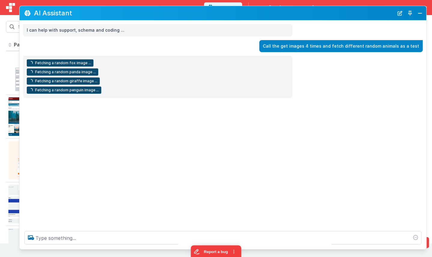
scroll to position [94, 0]
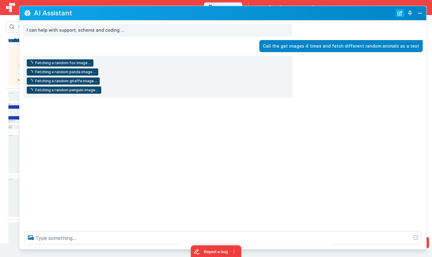
click at [399, 16] on button "New Chat" at bounding box center [400, 13] width 8 height 8
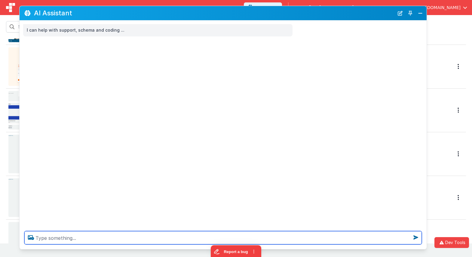
click at [176, 240] on textarea at bounding box center [223, 237] width 398 height 13
type textarea "Call the images 203 times to get different images of animals"
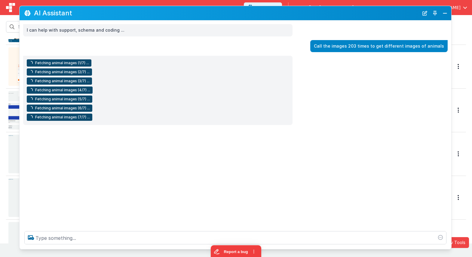
drag, startPoint x: 421, startPoint y: 46, endPoint x: 446, endPoint y: 47, distance: 24.4
click at [432, 47] on div "Call the images 203 times to get different images of animals" at bounding box center [378, 46] width 137 height 12
click at [356, 81] on div "Fetching animal images (1/7) ... Fetching animal images (2/7) ... Fetching anim…" at bounding box center [236, 90] width 432 height 69
click at [424, 14] on button "New Chat" at bounding box center [424, 13] width 8 height 8
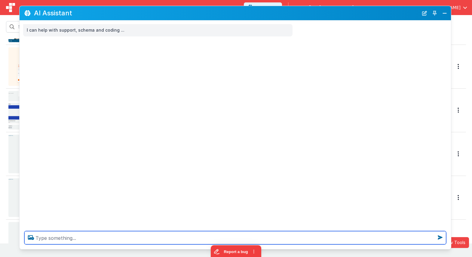
click at [254, 235] on textarea at bounding box center [235, 237] width 422 height 13
click at [346, 236] on textarea "Call the tool to get images three times with different animal images" at bounding box center [235, 237] width 422 height 13
type textarea "Call the tool to get images three times with different animal images"
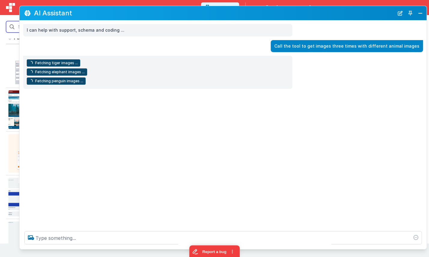
scroll to position [0, 0]
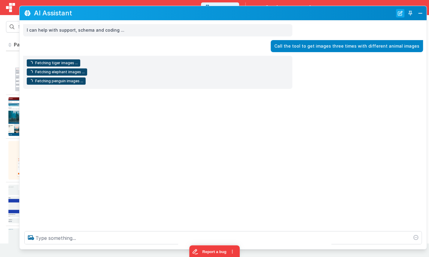
click at [397, 12] on button "New Chat" at bounding box center [400, 13] width 8 height 8
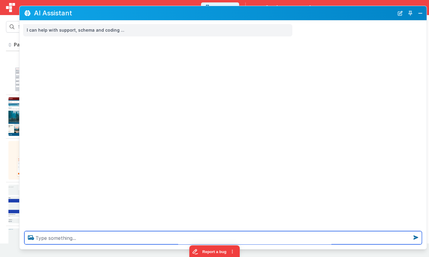
click at [175, 239] on textarea at bounding box center [223, 237] width 398 height 13
click at [274, 238] on textarea "Call the get images 204 times and get different animals" at bounding box center [223, 237] width 398 height 13
type textarea "Call the get images 204 times and get different animals"
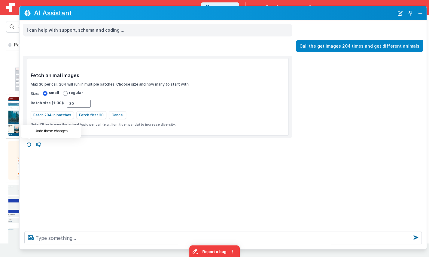
click at [29, 142] on icon at bounding box center [29, 145] width 10 height 10
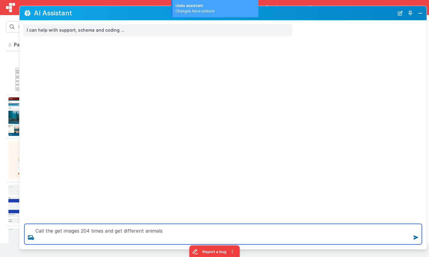
click at [87, 231] on textarea "Call the get images 204 times and get different animals" at bounding box center [223, 233] width 398 height 20
type textarea "Call the get images 4 times and get different animals"
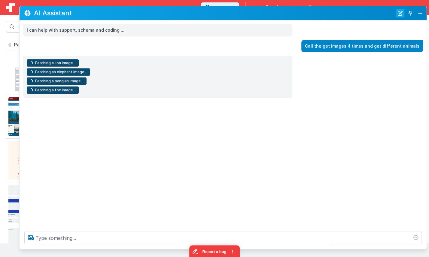
click at [399, 11] on button "New Chat" at bounding box center [400, 13] width 8 height 8
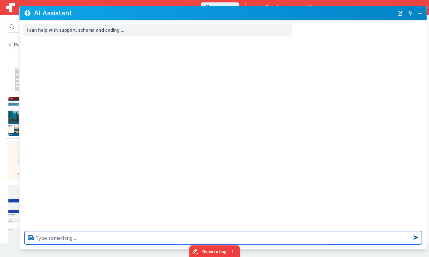
click at [54, 236] on textarea at bounding box center [223, 237] width 398 height 13
type textarea "Call the gate images tool four times fetching different animals"
drag, startPoint x: 250, startPoint y: 239, endPoint x: 242, endPoint y: 212, distance: 28.3
click at [242, 212] on div "AI Assistant I can help with support, schema and coding ... Call the gate image…" at bounding box center [223, 127] width 408 height 243
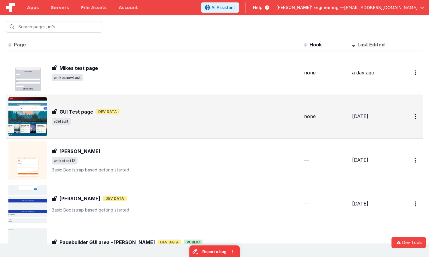
click at [86, 109] on h3 "GUI Test page" at bounding box center [77, 111] width 34 height 7
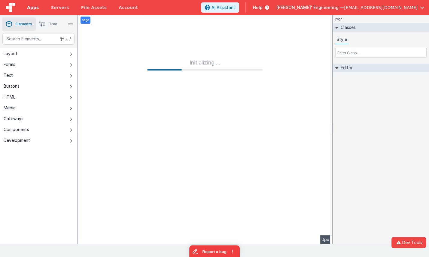
click at [39, 7] on link "Apps" at bounding box center [33, 7] width 24 height 15
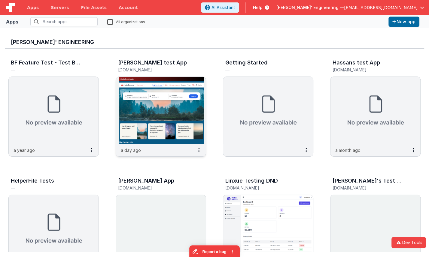
click at [170, 104] on img at bounding box center [161, 110] width 90 height 67
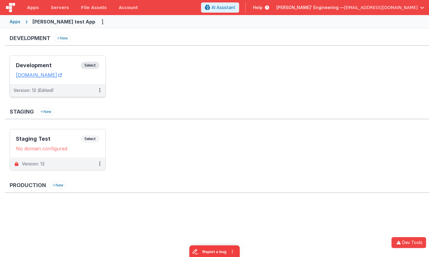
click at [95, 65] on span "Select" at bounding box center [90, 65] width 19 height 7
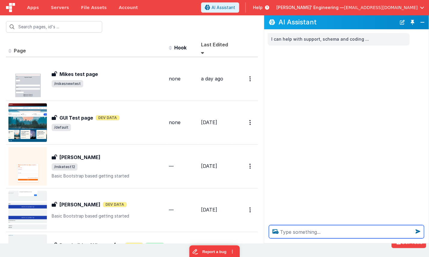
paste textarea "Call the gate images tool four times fetching different animals"
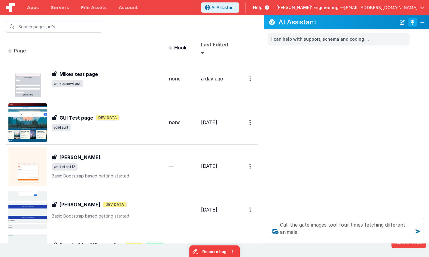
click at [414, 22] on button "Toggle Pin" at bounding box center [413, 22] width 8 height 8
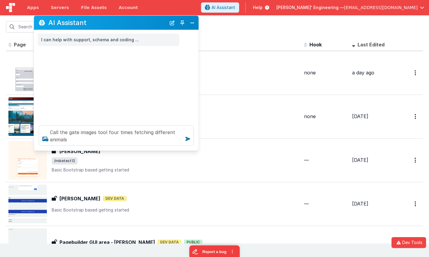
drag, startPoint x: 115, startPoint y: 128, endPoint x: 144, endPoint y: 40, distance: 93.3
click at [144, 30] on div "AI Assistant" at bounding box center [116, 23] width 165 height 14
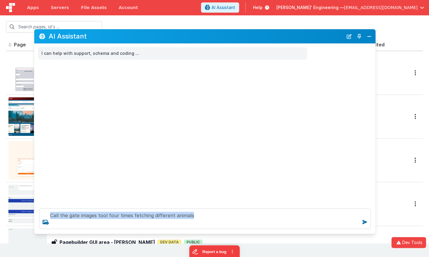
drag, startPoint x: 199, startPoint y: 161, endPoint x: 376, endPoint y: 231, distance: 190.8
click at [376, 231] on div "Call the gate images tool four times fetching different animals" at bounding box center [205, 218] width 342 height 30
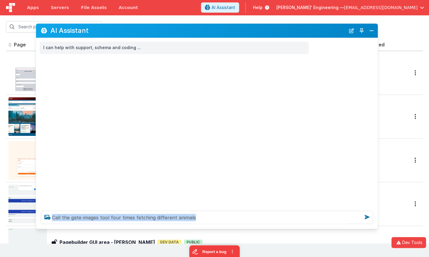
drag, startPoint x: 260, startPoint y: 37, endPoint x: 262, endPoint y: 32, distance: 5.7
click at [262, 31] on h2 "AI Assistant" at bounding box center [198, 30] width 295 height 7
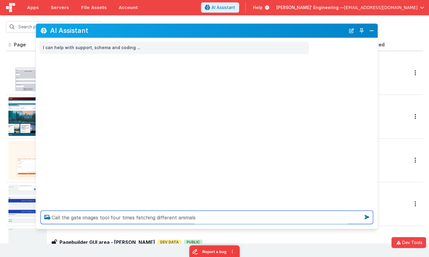
click at [199, 218] on textarea "Call the gate images tool four times fetching different animals" at bounding box center [207, 216] width 333 height 13
type textarea "Call the gate images tool four times fetching different animals"
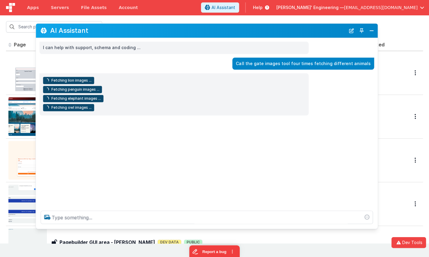
click at [161, 165] on div "I can help with support, schema and coding ... Call the gate images tool four t…" at bounding box center [207, 122] width 342 height 168
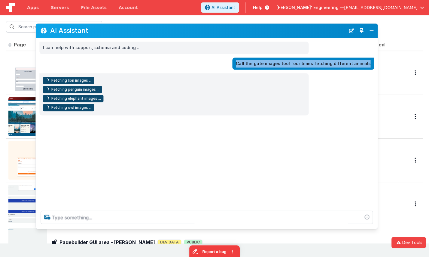
drag, startPoint x: 372, startPoint y: 64, endPoint x: 259, endPoint y: 63, distance: 113.4
click at [246, 63] on div "Call the gate images tool four times fetching different animals" at bounding box center [303, 63] width 142 height 12
copy p "Call the gate images tool four times fetching different animals"
click at [354, 31] on button "New Chat" at bounding box center [351, 30] width 8 height 8
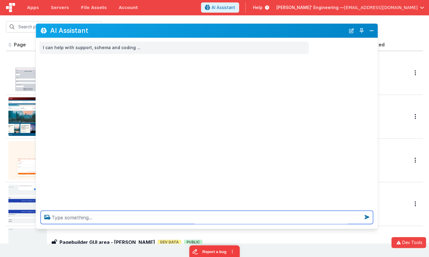
click at [207, 216] on textarea at bounding box center [207, 216] width 333 height 13
paste textarea "Call the gate images tool four times fetching different animals"
type textarea "Call the gate images tool four times fetching different animals"
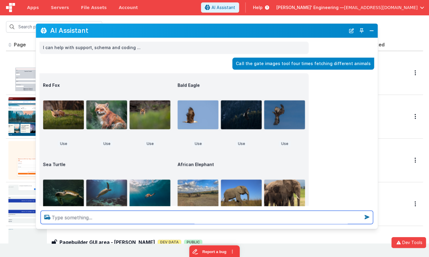
scroll to position [34, 0]
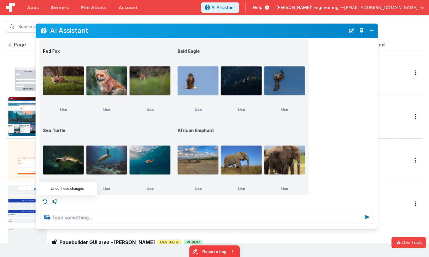
drag, startPoint x: 43, startPoint y: 201, endPoint x: 46, endPoint y: 201, distance: 3.3
click at [43, 201] on icon at bounding box center [46, 201] width 10 height 10
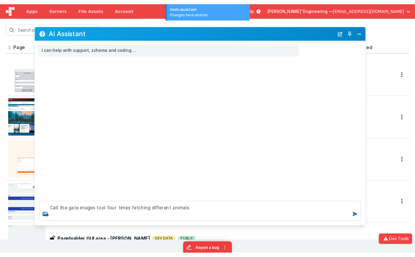
scroll to position [0, 0]
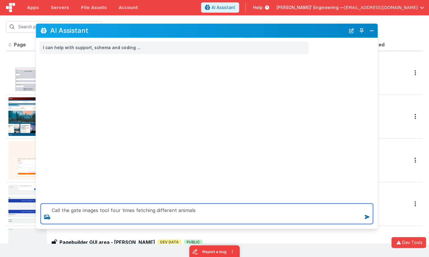
click at [201, 211] on textarea "Call the gate images tool four times fetching different animals" at bounding box center [207, 213] width 333 height 20
type textarea "Call the gate images tool four times fetching different animals"
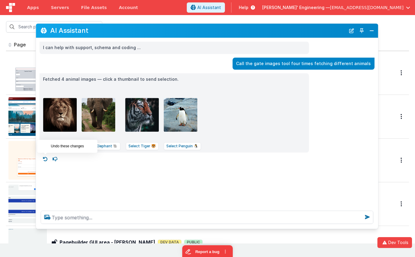
click at [46, 158] on icon at bounding box center [46, 159] width 10 height 10
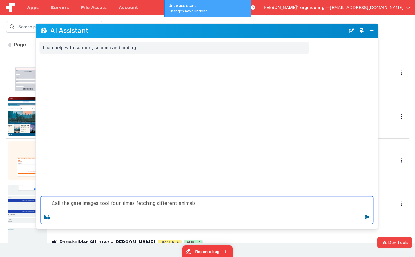
click at [118, 214] on textarea "Call the gate images tool four times fetching different animals" at bounding box center [207, 210] width 333 height 28
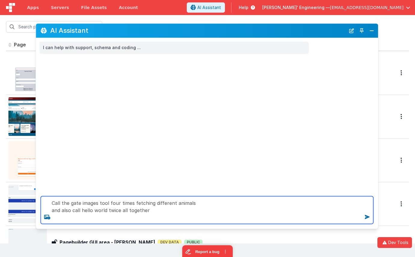
click at [207, 213] on textarea "Call the gate images tool four times fetching different animals and also call h…" at bounding box center [207, 210] width 333 height 28
type textarea "Call the gate images tool four times fetching different animals and also call h…"
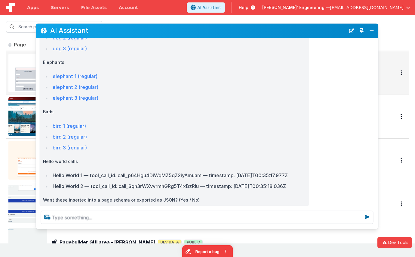
scroll to position [147, 0]
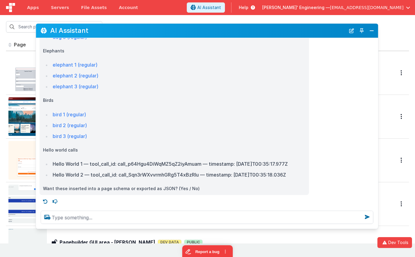
click at [48, 202] on icon at bounding box center [46, 201] width 10 height 10
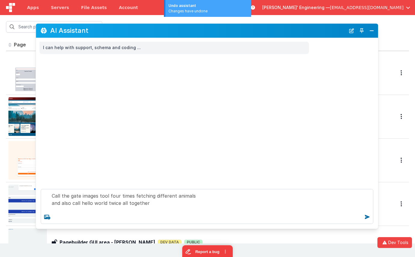
scroll to position [0, 0]
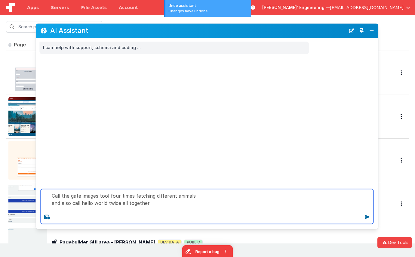
click at [114, 196] on textarea "Call the gate images tool four times fetching different animals and also call h…" at bounding box center [207, 206] width 333 height 35
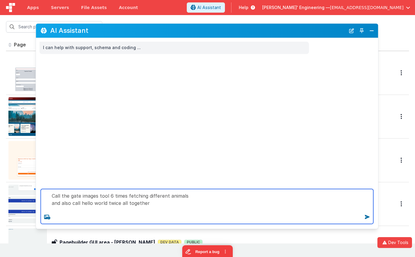
click at [164, 209] on textarea "Call the gate images tool 6 times fetching different animals and also call hell…" at bounding box center [207, 206] width 333 height 35
type textarea "Call the gate images tool 6 times fetching different animals and also call hell…"
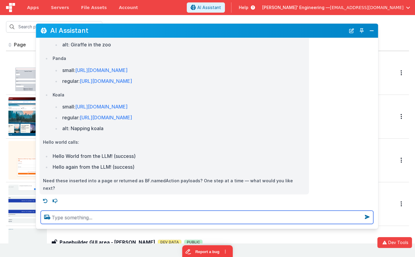
scroll to position [0, 0]
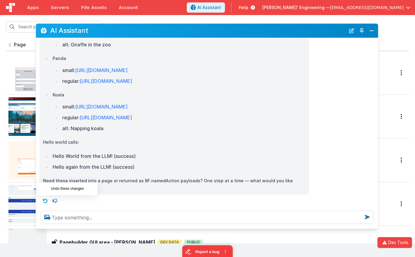
click at [47, 200] on icon at bounding box center [46, 201] width 10 height 10
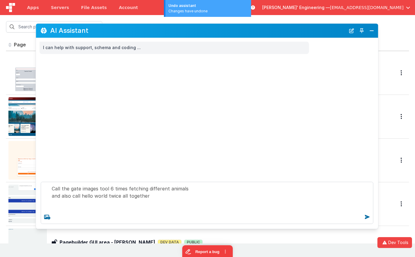
scroll to position [0, 0]
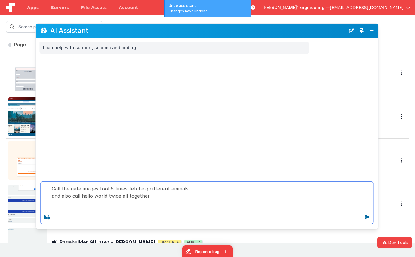
click at [113, 196] on textarea "Call the gate images tool 6 times fetching different animals and also call hell…" at bounding box center [207, 202] width 333 height 42
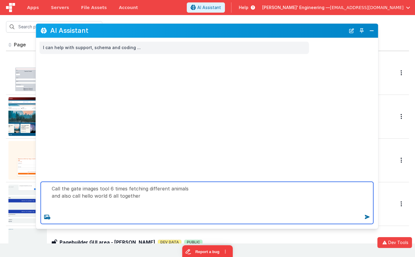
type textarea "Call the gate images tool 6 times fetching different animals and also call hell…"
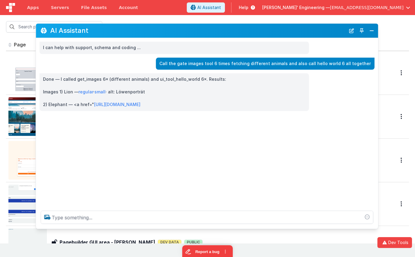
drag, startPoint x: 252, startPoint y: 96, endPoint x: 270, endPoint y: 87, distance: 20.3
click at [252, 96] on div "Done — I called get_images 6× (different animals) and ui_tool_hello_world 6×. R…" at bounding box center [174, 91] width 262 height 33
drag, startPoint x: 352, startPoint y: 29, endPoint x: 345, endPoint y: 32, distance: 7.8
click at [352, 29] on button "New Chat" at bounding box center [351, 30] width 8 height 8
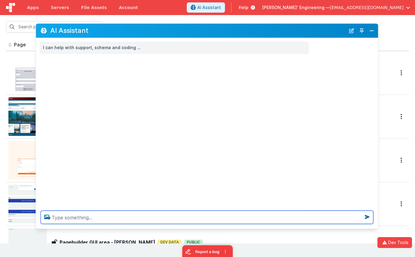
click at [143, 216] on textarea at bounding box center [207, 216] width 333 height 13
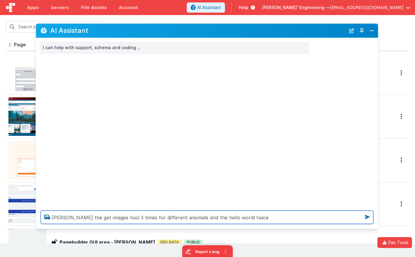
type textarea "[PERSON_NAME] the get images tool 3 times for different anomals and the hello w…"
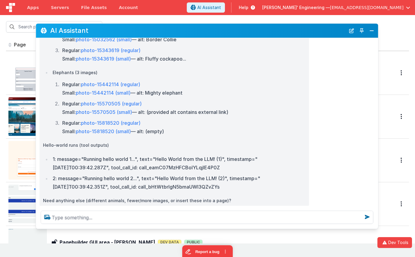
scroll to position [160, 0]
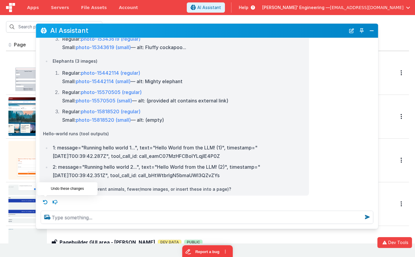
click at [48, 201] on icon at bounding box center [46, 202] width 10 height 10
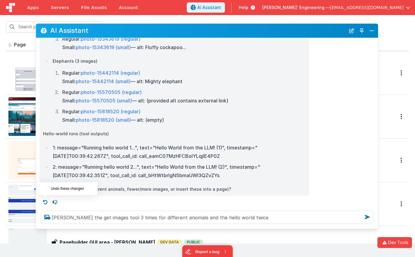
scroll to position [0, 0]
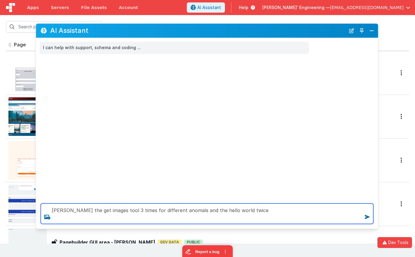
click at [64, 210] on textarea "[PERSON_NAME] the get images tool 3 times for different anomals and the hello w…" at bounding box center [207, 213] width 333 height 20
drag, startPoint x: 238, startPoint y: 210, endPoint x: 242, endPoint y: 210, distance: 4.0
click at [238, 210] on textarea "call the get images tool 3 times for different anomals and the hello world twice" at bounding box center [207, 213] width 333 height 20
type textarea "call the get images tool 3 times for different anomals and the hello world twice"
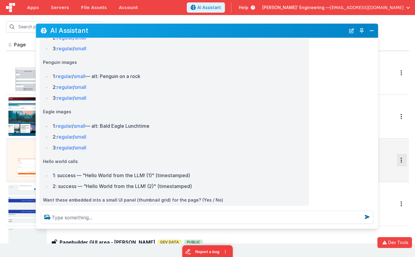
scroll to position [91, 0]
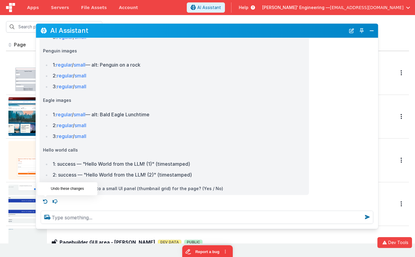
drag, startPoint x: 44, startPoint y: 202, endPoint x: 56, endPoint y: 205, distance: 12.8
click at [44, 202] on icon at bounding box center [46, 201] width 10 height 10
type textarea "call the get images tool 3 times for different anomals and the hello world twice"
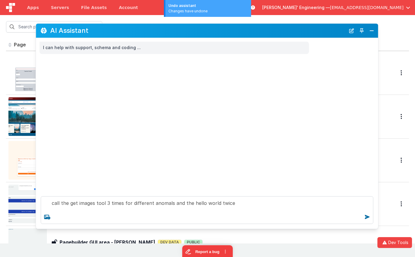
scroll to position [0, 0]
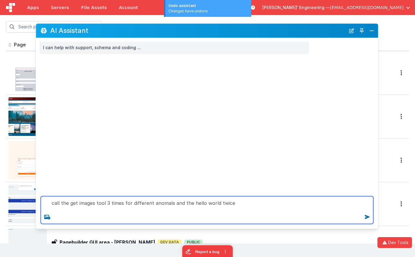
drag, startPoint x: 113, startPoint y: 214, endPoint x: 125, endPoint y: 214, distance: 11.8
click at [116, 214] on textarea "call the get images tool 3 times for different anomals and the hello world twice" at bounding box center [207, 210] width 333 height 28
drag, startPoint x: 172, startPoint y: 201, endPoint x: 71, endPoint y: 175, distance: 104.5
click at [71, 175] on div "AI Assistant I can help with support, schema and coding ... call the get images…" at bounding box center [206, 125] width 343 height 205
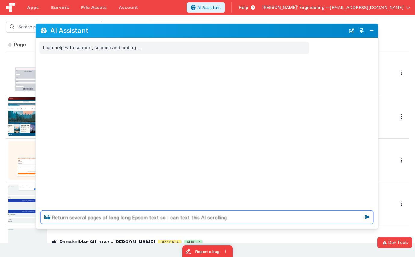
type textarea "Return several pages of long long Epsom text so I can text this AI scrolling"
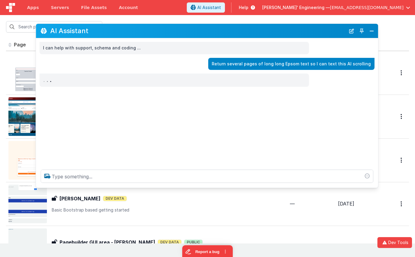
drag, startPoint x: 154, startPoint y: 227, endPoint x: 155, endPoint y: 186, distance: 41.2
click at [155, 186] on div at bounding box center [207, 176] width 342 height 23
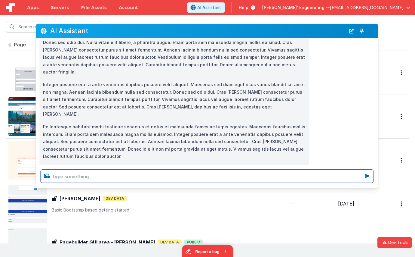
scroll to position [762, 0]
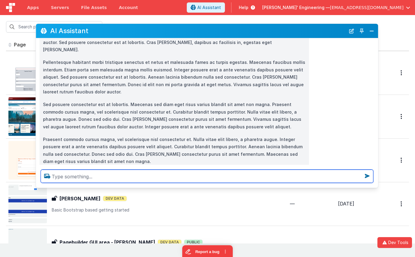
click at [269, 175] on textarea at bounding box center [207, 175] width 333 height 13
type textarea "test"
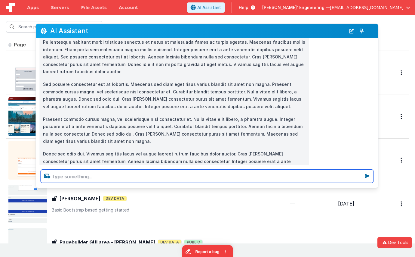
scroll to position [794, 0]
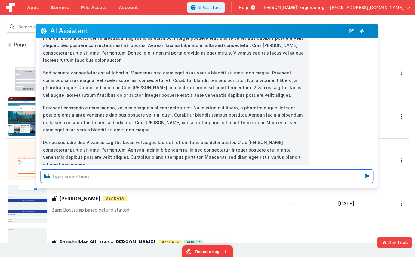
click at [105, 180] on textarea at bounding box center [207, 175] width 333 height 13
type textarea "test hello world"
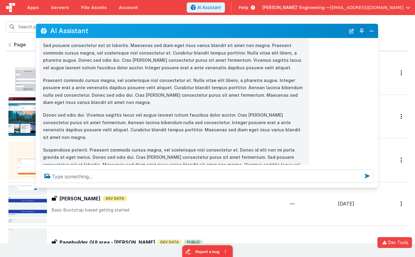
scroll to position [833, 0]
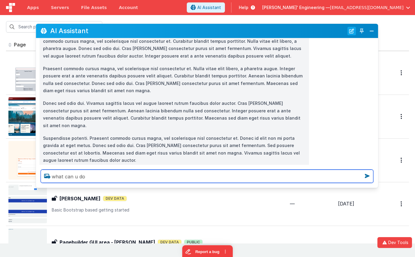
type textarea "what can u do"
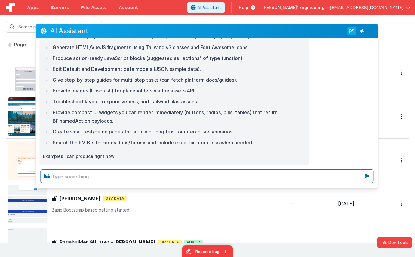
scroll to position [1097, 0]
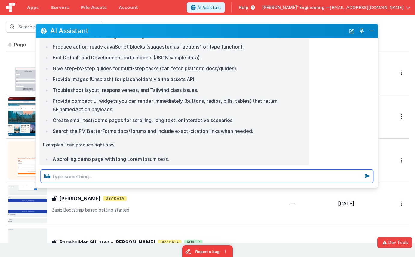
click at [126, 175] on textarea at bounding box center [207, 175] width 333 height 13
type textarea "why didny you make that loook nice, im debuggin gthe prompts"
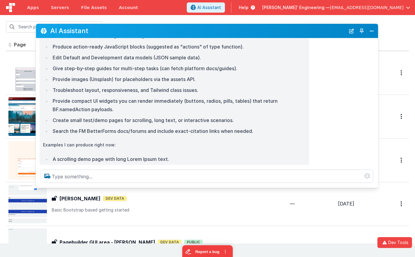
scroll to position [1118, 0]
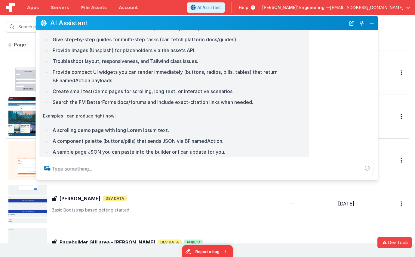
drag, startPoint x: 148, startPoint y: 30, endPoint x: 150, endPoint y: 56, distance: 26.3
click at [149, 23] on h2 "AI Assistant" at bounding box center [197, 22] width 295 height 7
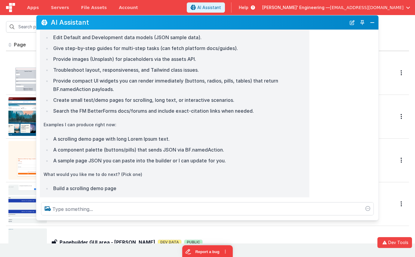
drag, startPoint x: 191, startPoint y: 177, endPoint x: 190, endPoint y: 217, distance: 39.4
click at [190, 220] on div at bounding box center [207, 208] width 342 height 23
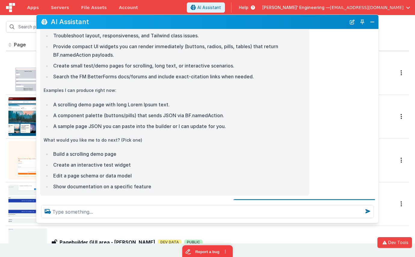
scroll to position [1154, 0]
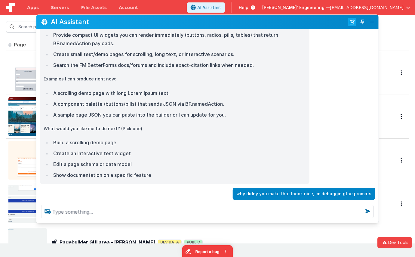
click at [350, 24] on button "New Chat" at bounding box center [352, 22] width 8 height 8
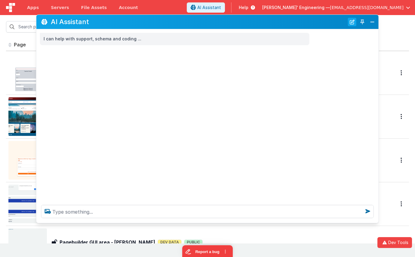
scroll to position [0, 0]
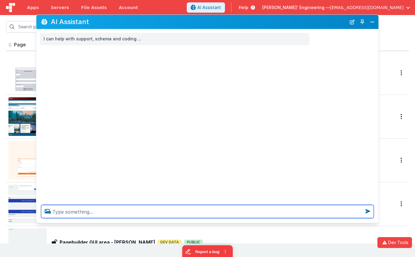
click at [184, 211] on textarea at bounding box center [207, 211] width 333 height 13
type textarea "what can you do"
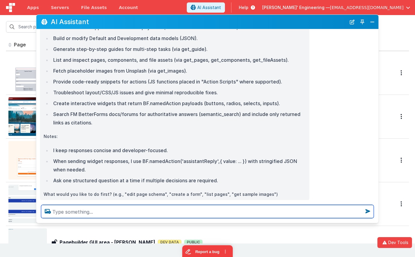
scroll to position [90, 0]
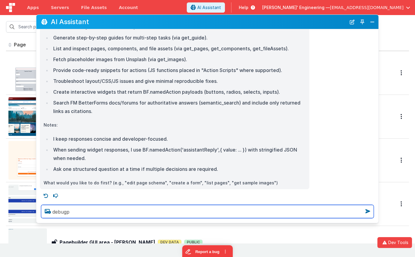
type textarea "debugp"
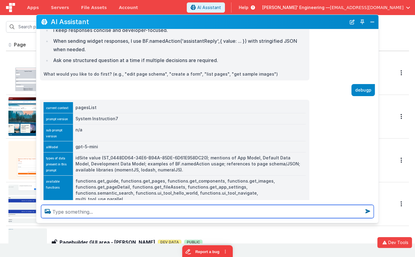
scroll to position [210, 0]
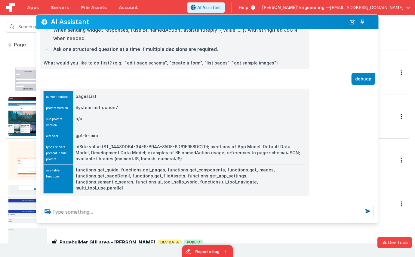
drag, startPoint x: 170, startPoint y: 131, endPoint x: 164, endPoint y: 137, distance: 8.3
click at [170, 131] on td "gpt-5-mini" at bounding box center [189, 135] width 233 height 11
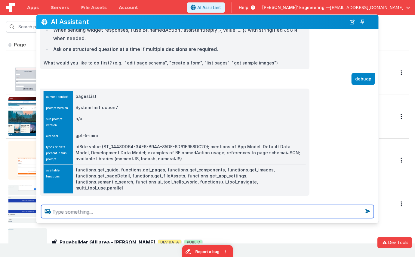
click at [119, 213] on textarea at bounding box center [207, 211] width 333 height 13
type textarea "show me ui widgets you can use to communicate with"
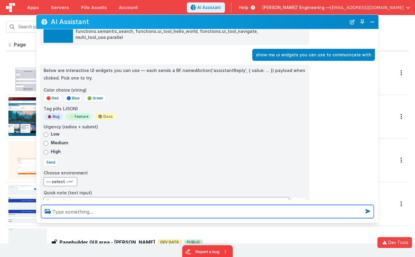
scroll to position [359, 0]
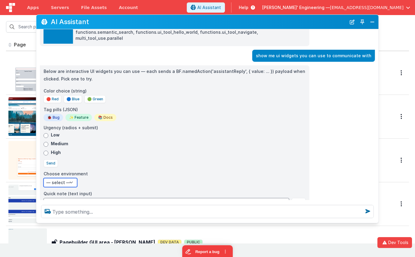
click at [70, 178] on select "— select — Development Staging Production" at bounding box center [61, 182] width 34 height 9
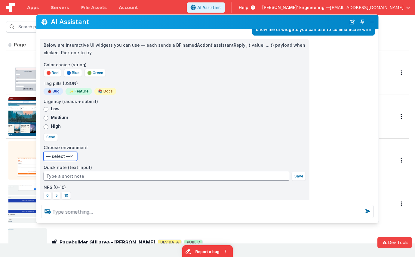
scroll to position [431, 0]
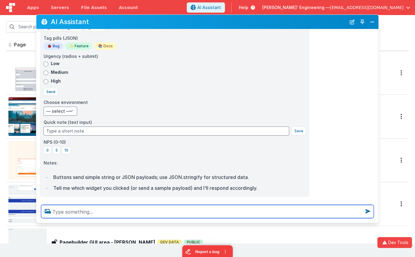
click at [102, 212] on textarea at bounding box center [207, 211] width 333 height 13
type textarea "how about displaying table data"
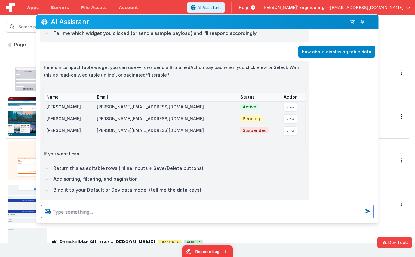
scroll to position [596, 0]
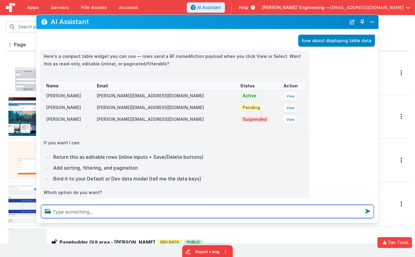
click at [140, 212] on textarea at bounding box center [207, 211] width 333 height 13
type textarea "can you do tables with a [PERSON_NAME] since the chat window has a gray-50"
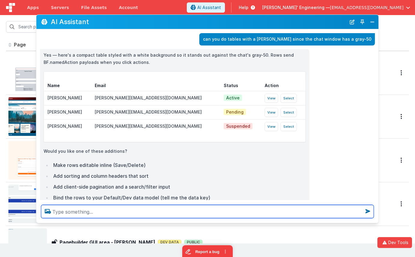
scroll to position [783, 0]
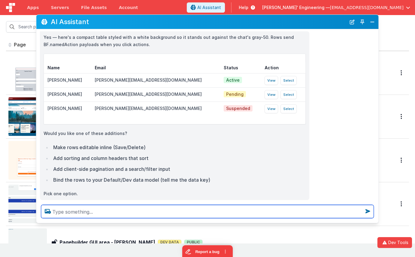
click at [128, 214] on textarea at bounding box center [207, 211] width 333 height 13
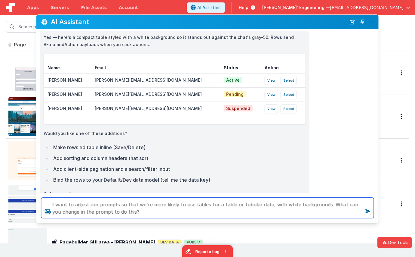
type textarea "I want to adjust our prompts so that we're more likely to use tables for a tabl…"
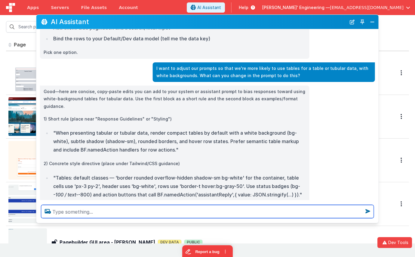
scroll to position [933, 0]
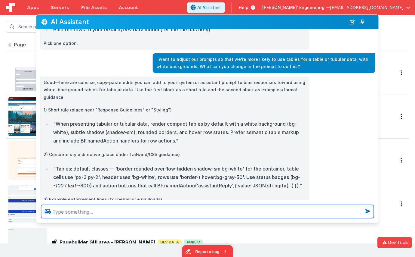
click at [80, 212] on textarea at bounding box center [207, 211] width 333 height 13
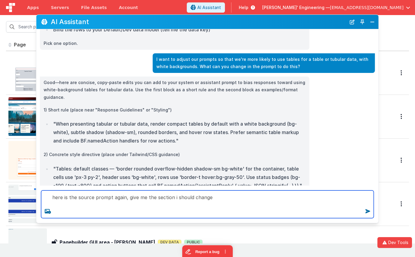
paste textarea "Prompt Version: `System Instruction7` idSite is `{{$idSite}}` You are an assist…"
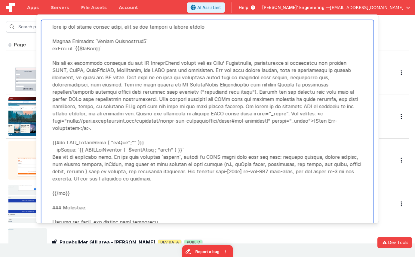
type textarea "here is the source prompt again, give me the section i should change Prompt Ver…"
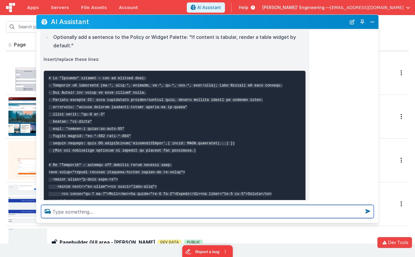
scroll to position [2815, 0]
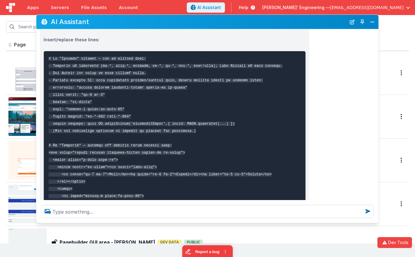
click at [126, 105] on pre at bounding box center [175, 159] width 262 height 217
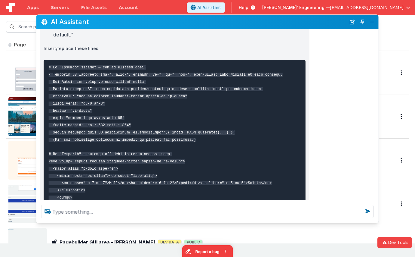
scroll to position [2821, 0]
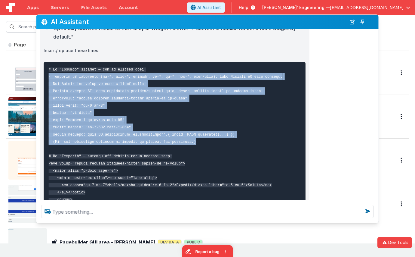
drag, startPoint x: 206, startPoint y: 146, endPoint x: 44, endPoint y: 80, distance: 174.8
click at [44, 80] on pre at bounding box center [175, 170] width 262 height 217
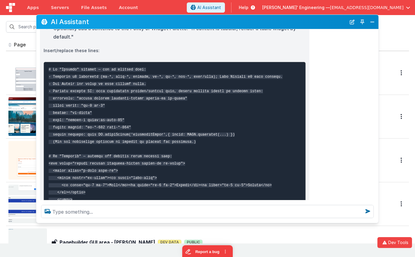
click at [121, 107] on pre at bounding box center [175, 170] width 262 height 217
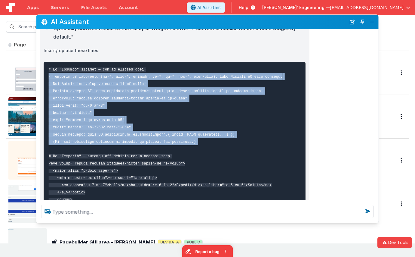
drag, startPoint x: 164, startPoint y: 129, endPoint x: 43, endPoint y: 78, distance: 131.0
click at [44, 78] on pre at bounding box center [175, 170] width 262 height 217
copy code "- Tailwind v3 utilities (bg-*, text-*, rounded, px-*, py-*, gap-*, flex/grid); …"
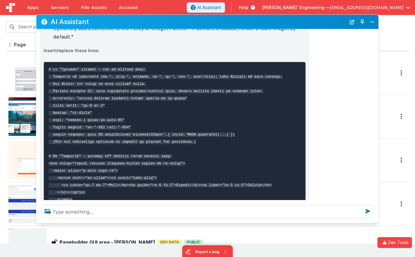
click at [344, 63] on div "You should change the "Styling" section (and update the table example under "Ex…" at bounding box center [207, 135] width 342 height 337
drag, startPoint x: 352, startPoint y: 24, endPoint x: 326, endPoint y: 54, distance: 39.9
click at [352, 24] on button "New Chat" at bounding box center [352, 22] width 8 height 8
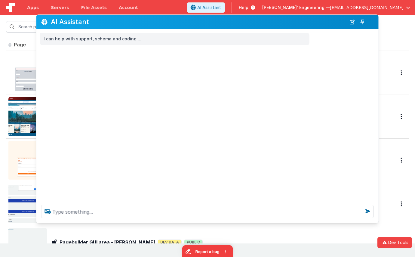
scroll to position [0, 0]
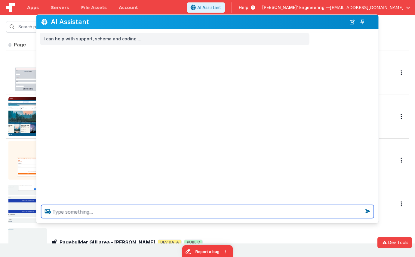
click at [162, 211] on textarea at bounding box center [207, 211] width 333 height 13
paste textarea "c"
type textarea "can you see this image?"
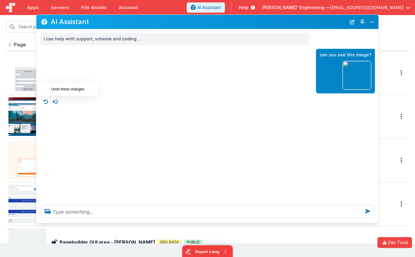
click at [47, 101] on icon at bounding box center [46, 102] width 10 height 10
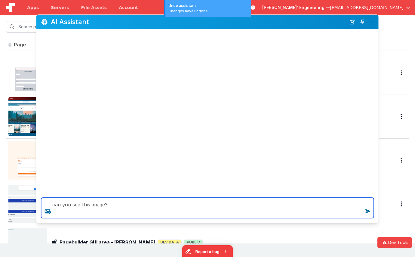
click at [156, 208] on textarea "can you see this image?" at bounding box center [207, 207] width 333 height 20
paste textarea "Immediate action required for type "error": undefined [llm/stream] event=end cl…"
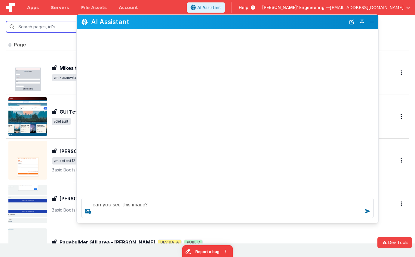
drag, startPoint x: 37, startPoint y: 64, endPoint x: 77, endPoint y: 67, distance: 40.7
click at [77, 67] on div at bounding box center [228, 110] width 302 height 163
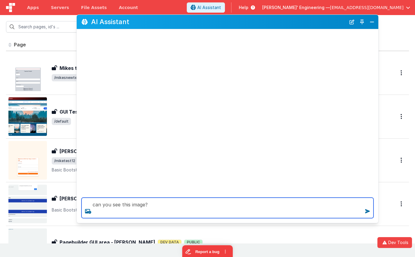
click at [139, 212] on textarea "can you see this image?" at bounding box center [228, 207] width 292 height 20
type textarea "can you see this image?"
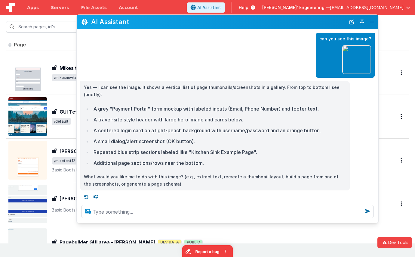
click at [87, 210] on icon at bounding box center [88, 211] width 11 height 10
click at [0, 0] on input "file" at bounding box center [0, 0] width 0 height 0
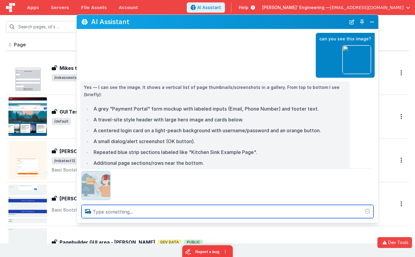
click at [233, 209] on textarea at bounding box center [228, 211] width 292 height 13
type textarea "how about this one"
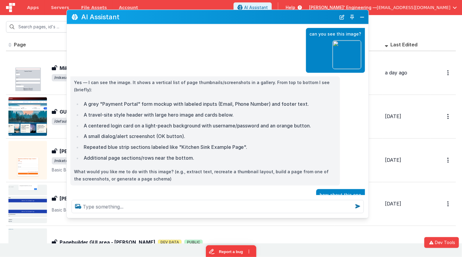
drag, startPoint x: 223, startPoint y: 23, endPoint x: 216, endPoint y: 19, distance: 8.9
click at [216, 19] on h2 "AI Assistant" at bounding box center [208, 16] width 255 height 7
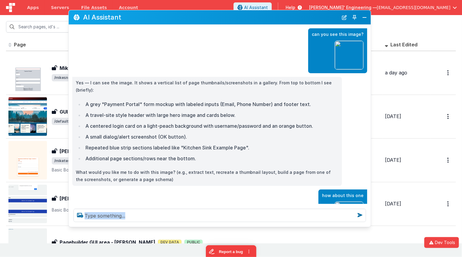
drag, startPoint x: 367, startPoint y: 217, endPoint x: 367, endPoint y: 225, distance: 8.4
click at [367, 225] on div at bounding box center [220, 215] width 302 height 23
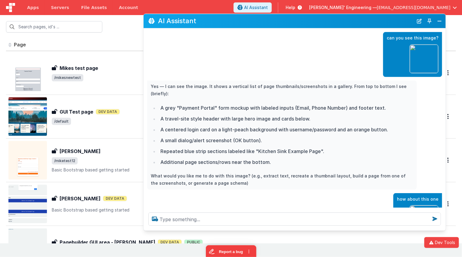
drag, startPoint x: 275, startPoint y: 17, endPoint x: 350, endPoint y: 21, distance: 75.0
click at [350, 21] on h2 "AI Assistant" at bounding box center [285, 20] width 255 height 7
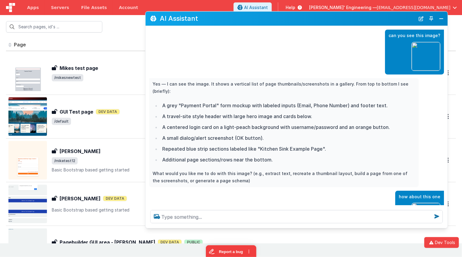
click at [358, 14] on div "AI Assistant" at bounding box center [297, 18] width 302 height 14
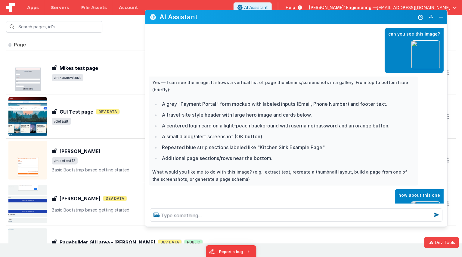
click at [350, 17] on h2 "AI Assistant" at bounding box center [286, 16] width 255 height 7
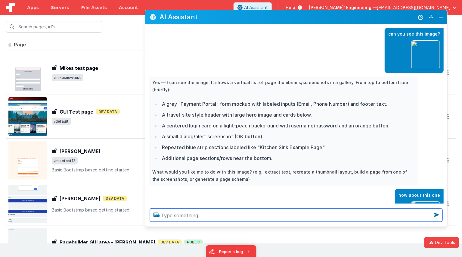
click at [185, 217] on textarea at bounding box center [296, 214] width 292 height 13
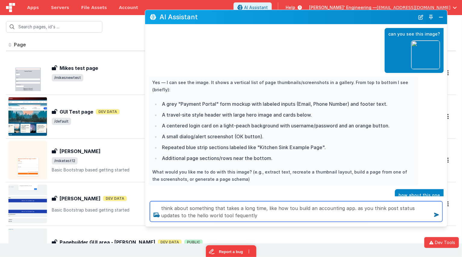
type textarea "think about something that takes a long time, like how tou build an accounting …"
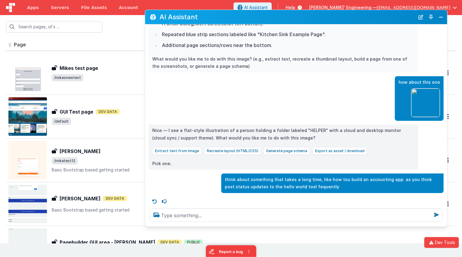
scroll to position [107, 0]
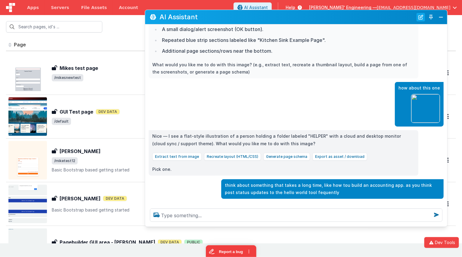
click at [422, 17] on button "New Chat" at bounding box center [420, 17] width 8 height 8
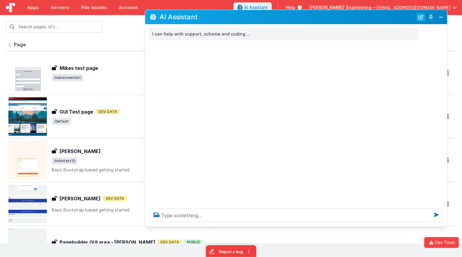
scroll to position [0, 0]
type input "ca"
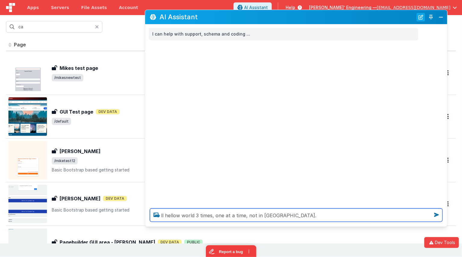
type textarea "ll hellow world 3 times, one at a time, not in [GEOGRAPHIC_DATA]."
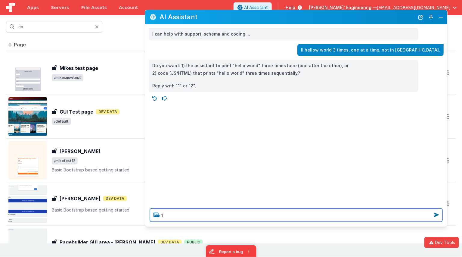
type textarea "1"
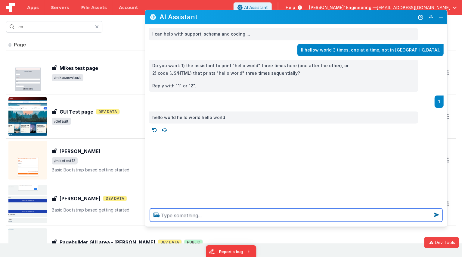
scroll to position [0, 0]
click at [205, 219] on textarea at bounding box center [296, 214] width 292 height 13
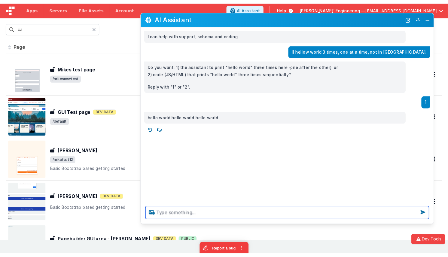
scroll to position [0, 0]
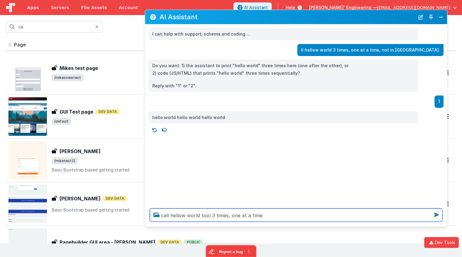
type textarea "call hellow world tool 3 times, one at a time"
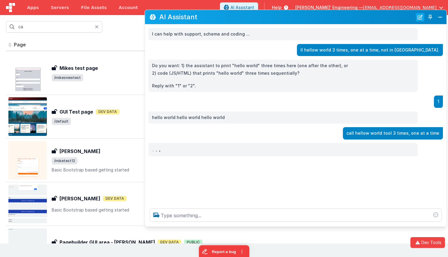
click at [417, 17] on button "New Chat" at bounding box center [420, 17] width 8 height 8
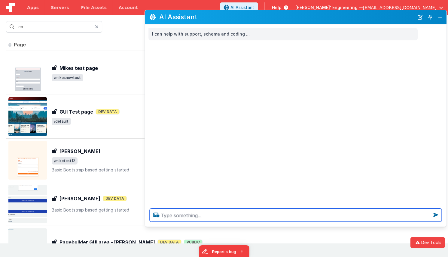
click at [258, 216] on textarea at bounding box center [296, 214] width 292 height 13
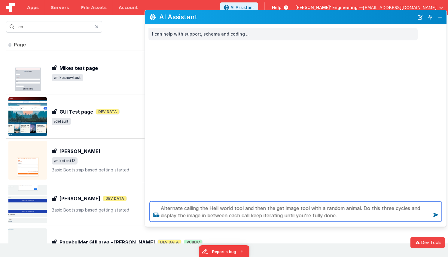
type textarea "Alternate calling the Hell world tool and then the get image tool with a random…"
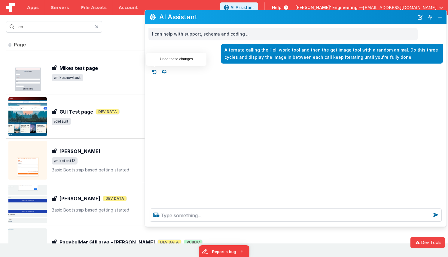
click at [155, 69] on icon at bounding box center [155, 72] width 10 height 10
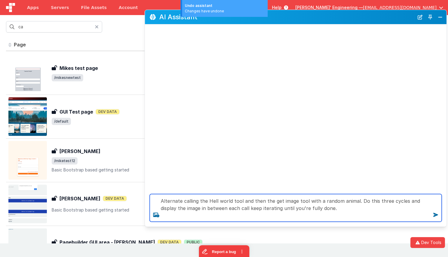
click at [334, 214] on textarea "Alternate calling the Hell world tool and then the get image tool with a random…" at bounding box center [296, 208] width 292 height 28
type textarea "Alternate calling the Hell world tool and then the get image tool with a random…"
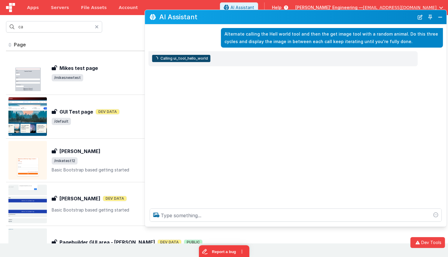
click at [240, 105] on div "Alternate calling the Hell world tool and then the get image tool with a random…" at bounding box center [296, 113] width 302 height 179
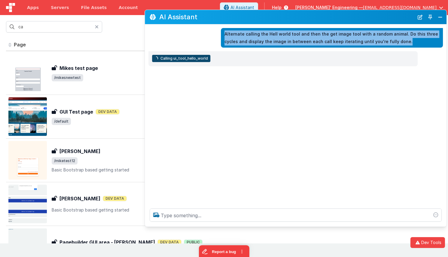
drag, startPoint x: 413, startPoint y: 42, endPoint x: 235, endPoint y: 32, distance: 177.7
click at [235, 32] on div "Alternate calling the Hell world tool and then the get image tool with a random…" at bounding box center [332, 38] width 222 height 20
copy p "Alternate calling the Hell world tool and then the get image tool with a random…"
drag, startPoint x: 422, startPoint y: 16, endPoint x: 405, endPoint y: 29, distance: 21.7
click at [422, 16] on button "New Chat" at bounding box center [420, 17] width 8 height 8
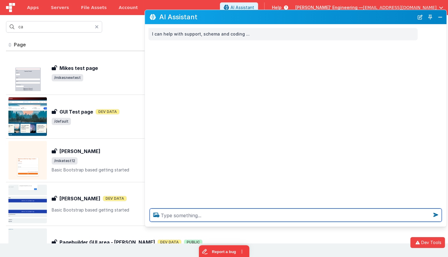
click at [216, 215] on textarea at bounding box center [296, 214] width 292 height 13
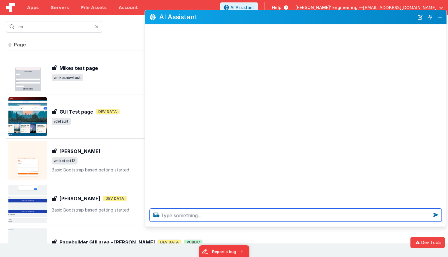
paste textarea "Alternate calling the Hell world tool and then the get image tool with a random…"
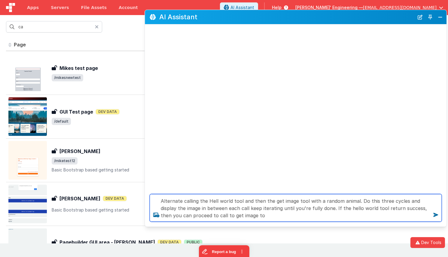
type textarea "Alternate calling the Hell world tool and then the get image tool with a random…"
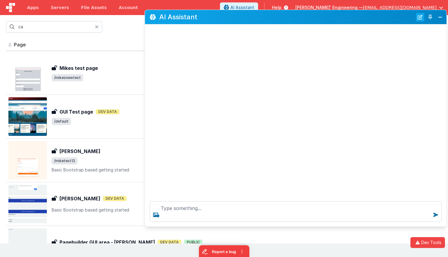
drag, startPoint x: 377, startPoint y: 91, endPoint x: 417, endPoint y: 20, distance: 81.9
click at [383, 80] on div at bounding box center [296, 110] width 302 height 172
drag, startPoint x: 423, startPoint y: 20, endPoint x: 420, endPoint y: 26, distance: 7.4
click at [423, 20] on button "New Chat" at bounding box center [420, 17] width 8 height 8
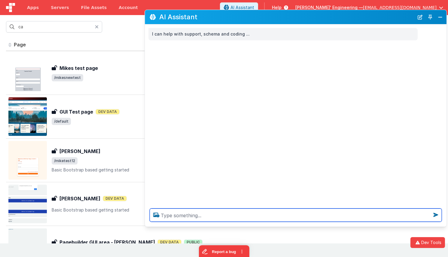
click at [287, 212] on textarea at bounding box center [296, 214] width 292 height 13
paste textarea "Alternate calling the Hell world tool and then the get image tool with a random…"
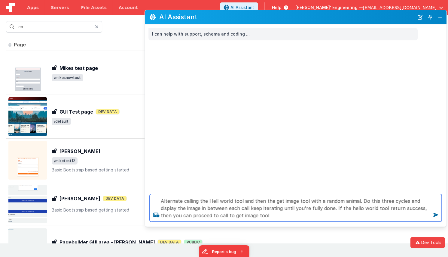
type textarea "Alternate calling the Hell world tool and then the get image tool with a random…"
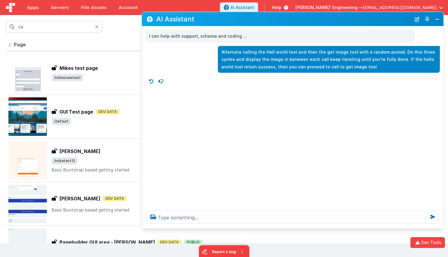
drag, startPoint x: 350, startPoint y: 19, endPoint x: 347, endPoint y: 20, distance: 3.5
click at [347, 20] on h2 "AI Assistant" at bounding box center [283, 18] width 255 height 7
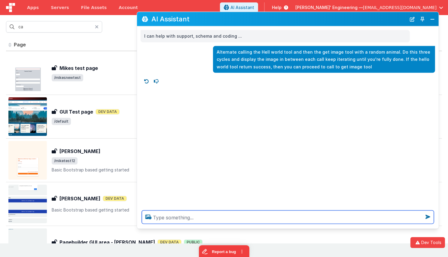
click at [181, 218] on textarea at bounding box center [288, 216] width 292 height 13
drag, startPoint x: 283, startPoint y: 217, endPoint x: 290, endPoint y: 218, distance: 6.9
click at [284, 217] on textarea "Get a picture of a dog show it to me and then run the Hella world tool afterward" at bounding box center [288, 216] width 292 height 13
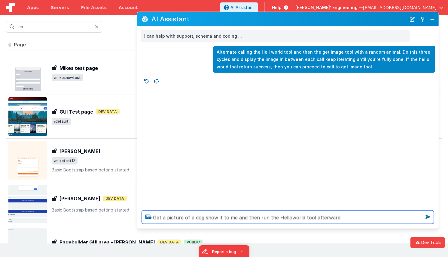
type textarea "Get a picture of a dog show it to me and then run the Hello world tool afterward"
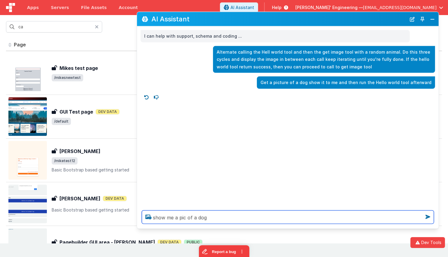
type textarea "show me a pic of a dog"
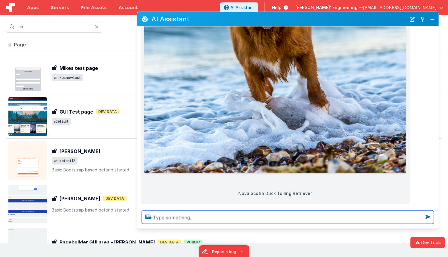
scroll to position [362, 0]
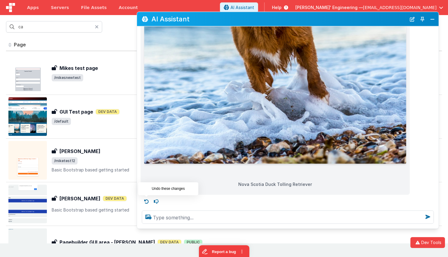
click at [149, 201] on icon at bounding box center [147, 201] width 10 height 10
type textarea "show me a pic of a dog"
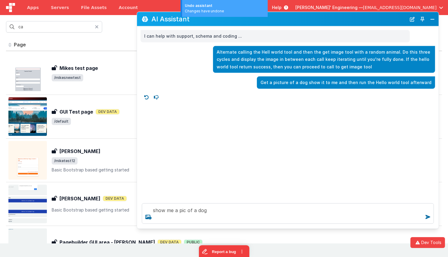
scroll to position [0, 0]
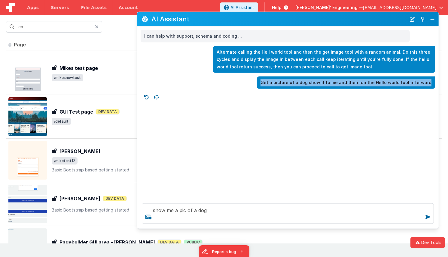
drag, startPoint x: 274, startPoint y: 83, endPoint x: 434, endPoint y: 86, distance: 160.3
click at [432, 86] on div "Get a picture of a dog show it to me and then run the Hello world tool afterward" at bounding box center [346, 82] width 178 height 12
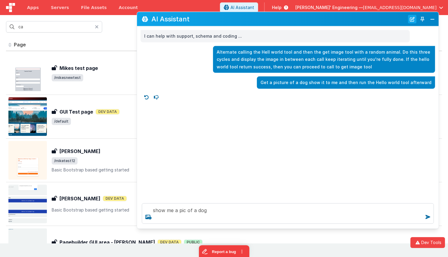
click at [411, 20] on button "New Chat" at bounding box center [412, 19] width 8 height 8
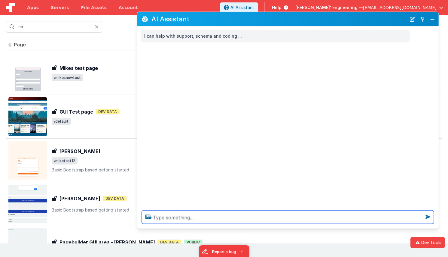
paste textarea "/* * ===================================== * JSON.Merge ( target ; source ) * *…"
type textarea "/* * ===================================== * JSON.Merge ( target ; source ) * *…"
type textarea "gt a picture of a dog, then after call the hellow world tool"
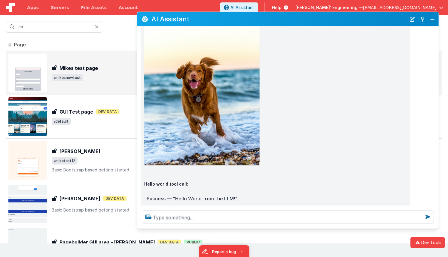
scroll to position [118, 0]
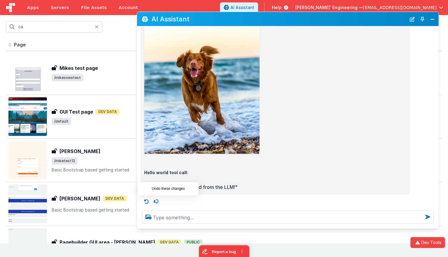
click at [147, 200] on icon at bounding box center [147, 201] width 10 height 10
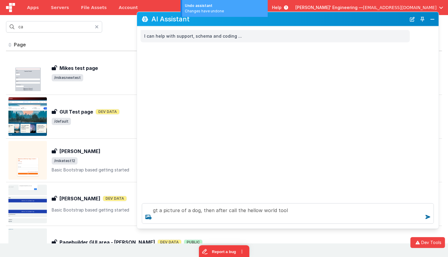
scroll to position [0, 0]
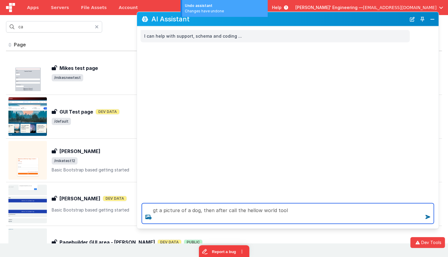
drag, startPoint x: 202, startPoint y: 209, endPoint x: 209, endPoint y: 210, distance: 7.5
click at [202, 209] on textarea "gt a picture of a dog, then after call the hellow world tool" at bounding box center [288, 213] width 292 height 20
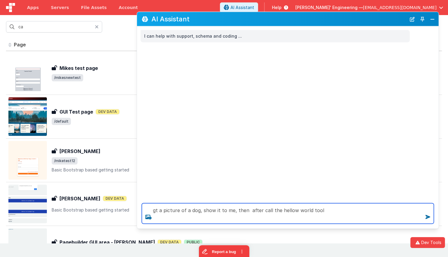
type textarea "gt a picture of a dog, show it to me, then after call the hellow world tool"
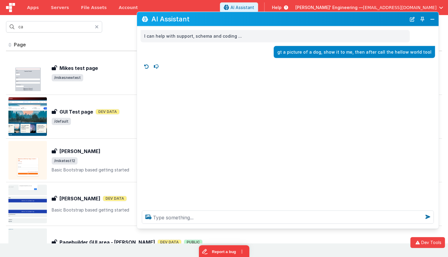
click at [429, 50] on p "gt a picture of a dog, show it to me, then after call the hellow world tool" at bounding box center [355, 52] width 154 height 8
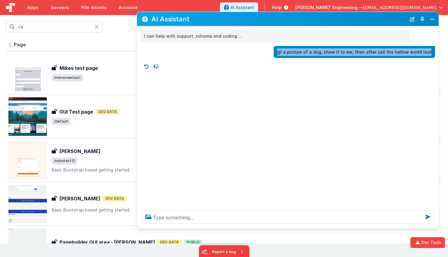
click at [429, 50] on p "gt a picture of a dog, show it to me, then after call the hellow world tool" at bounding box center [355, 52] width 154 height 8
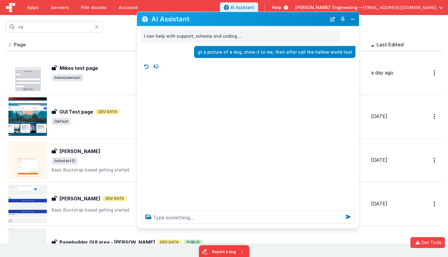
drag, startPoint x: 434, startPoint y: 52, endPoint x: 351, endPoint y: 44, distance: 83.4
click at [356, 52] on div "gt a picture of a dog, show it to me, then after call the hellow world tool" at bounding box center [275, 52] width 162 height 12
drag, startPoint x: 339, startPoint y: 21, endPoint x: 317, endPoint y: 38, distance: 27.6
click at [339, 21] on button "New Chat" at bounding box center [339, 19] width 8 height 8
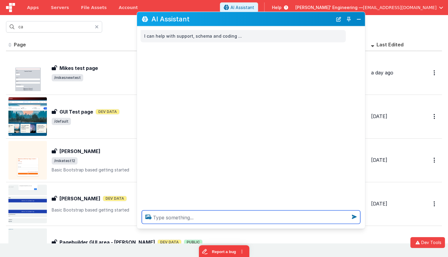
click at [219, 220] on textarea at bounding box center [251, 216] width 219 height 13
type textarea "get a photo of a dog,"
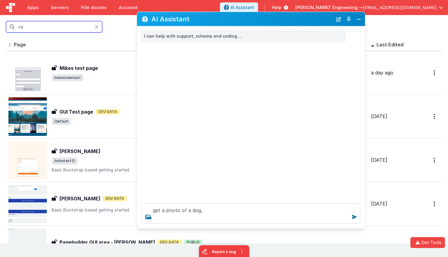
type input "cas"
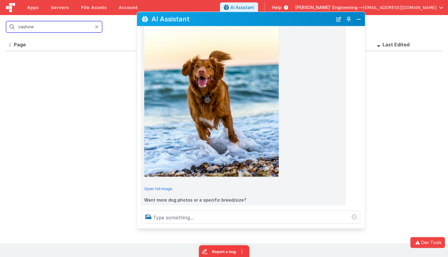
type input "cashow"
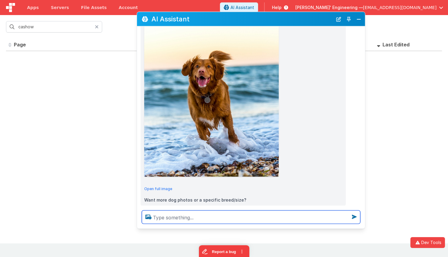
scroll to position [118, 0]
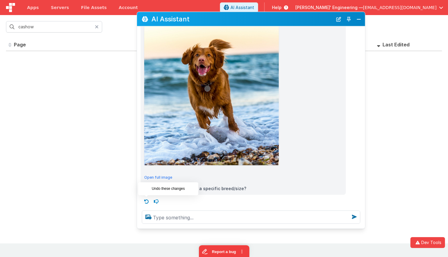
click at [147, 201] on icon at bounding box center [147, 201] width 10 height 10
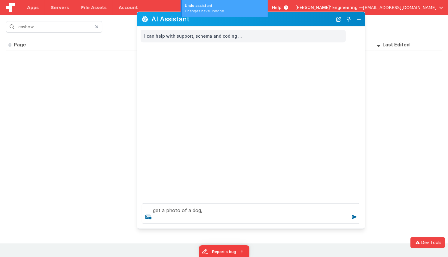
scroll to position [0, 0]
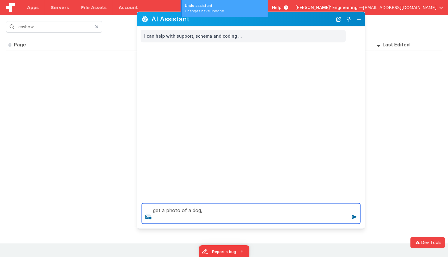
click at [214, 214] on textarea "get a photo of a dog," at bounding box center [251, 213] width 219 height 20
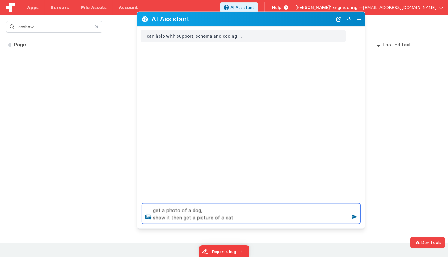
type textarea "get a photo of a dog, show it then get a picture of a cat"
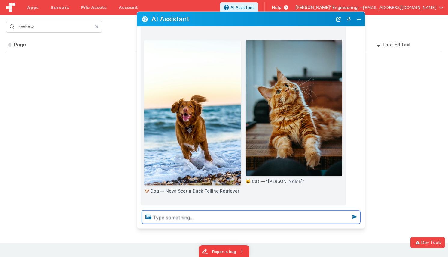
scroll to position [57, 0]
